Goal: Transaction & Acquisition: Obtain resource

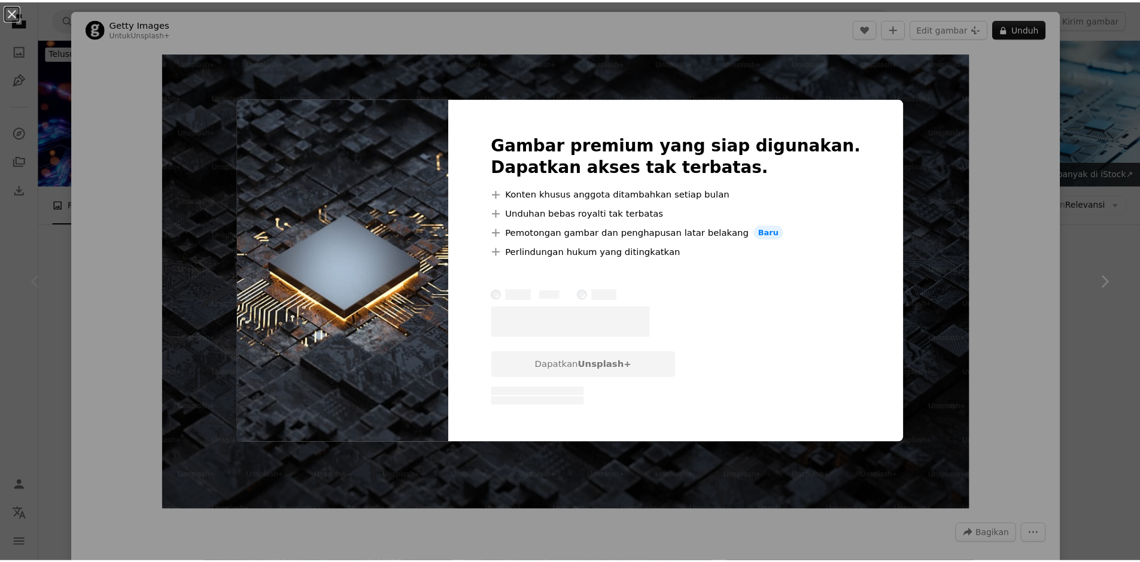
scroll to position [60, 0]
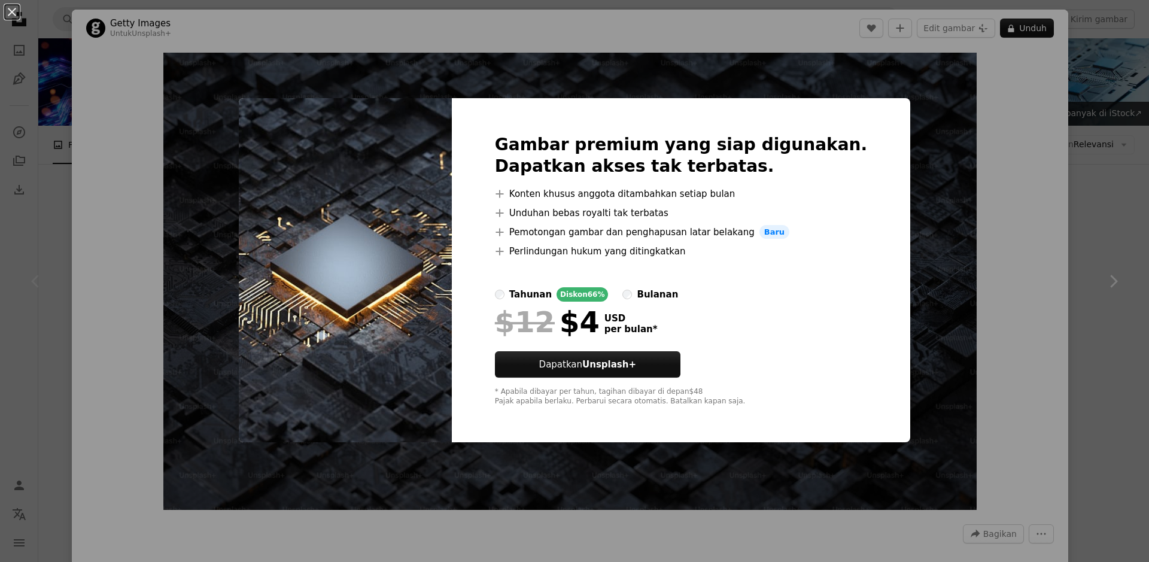
click at [954, 178] on div "An X shape Gambar premium yang siap digunakan. Dapatkan akses tak terbatas. A p…" at bounding box center [574, 281] width 1149 height 562
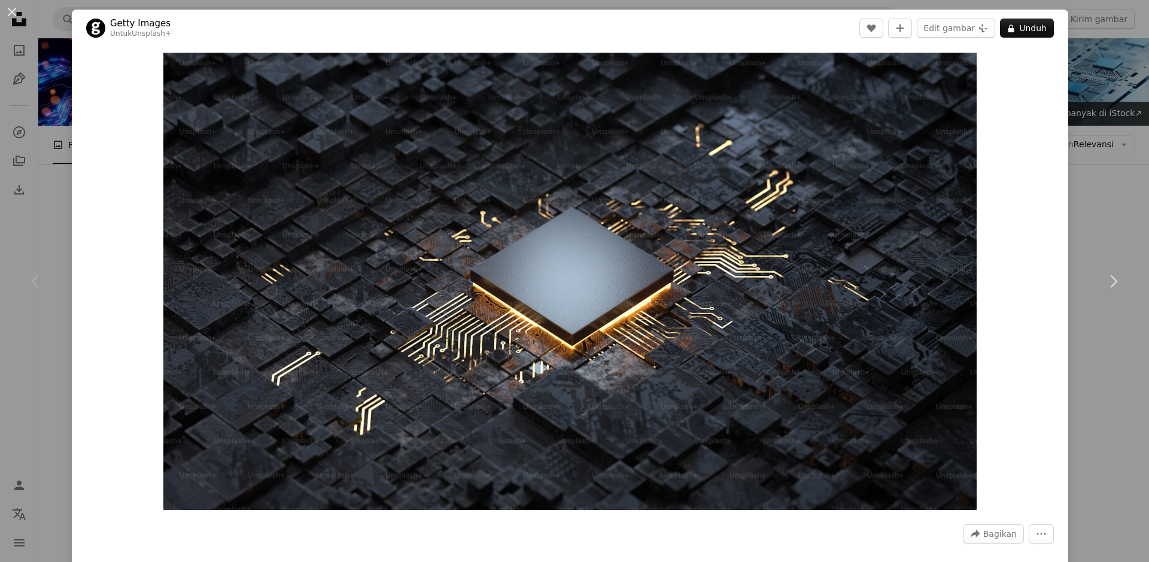
click at [0, 108] on div "An X shape Chevron left Chevron right Getty Images Untuk Unsplash+ A heart A pl…" at bounding box center [574, 281] width 1149 height 562
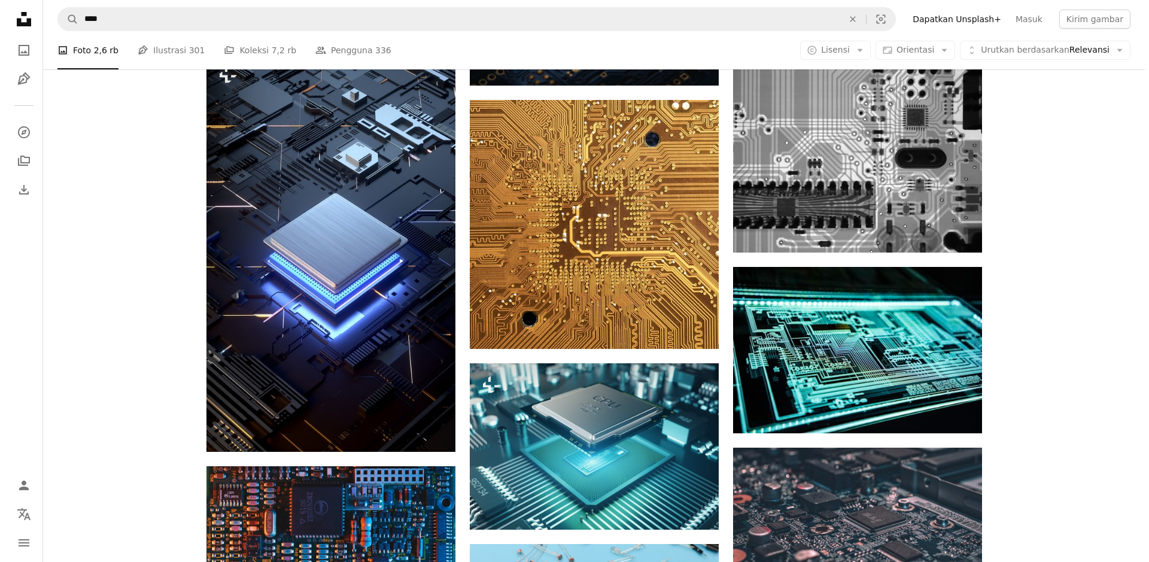
scroll to position [718, 0]
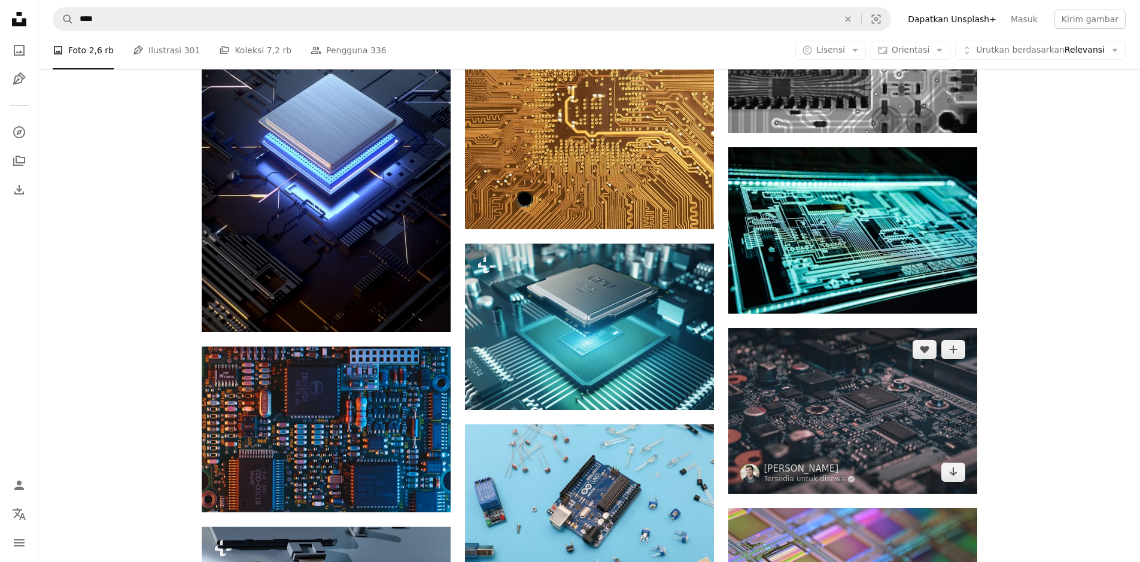
click at [815, 451] on img at bounding box center [853, 411] width 249 height 166
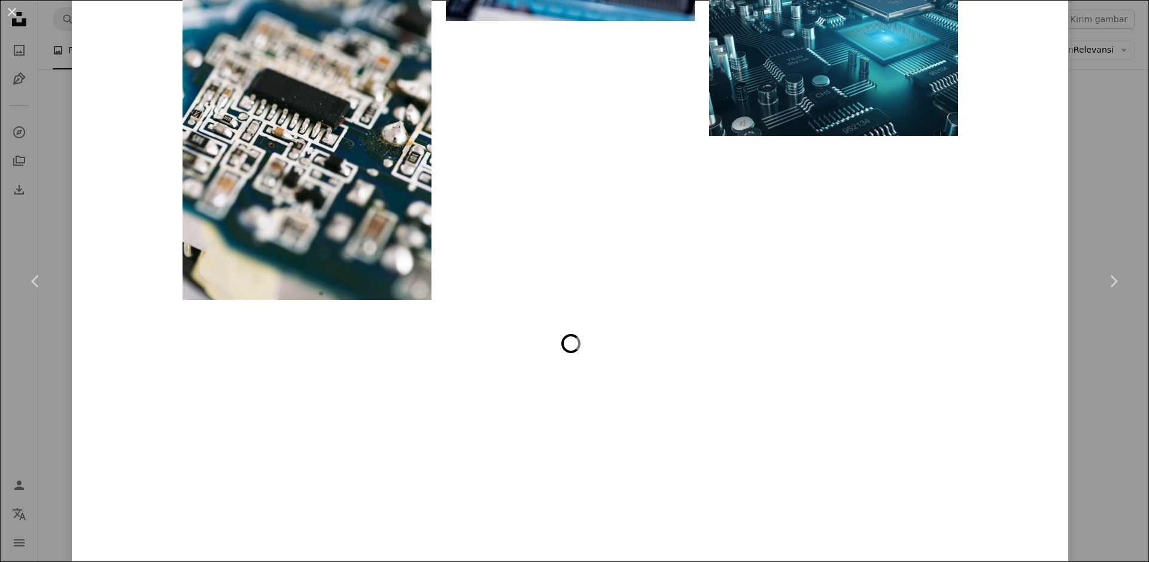
scroll to position [2335, 0]
